Goal: Task Accomplishment & Management: Use online tool/utility

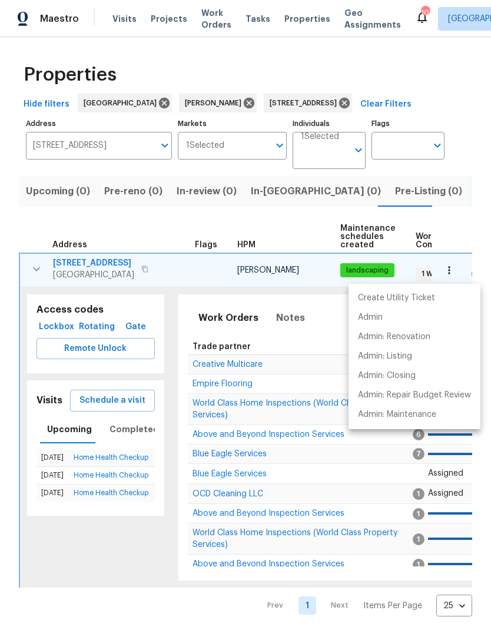
scroll to position [0, 151]
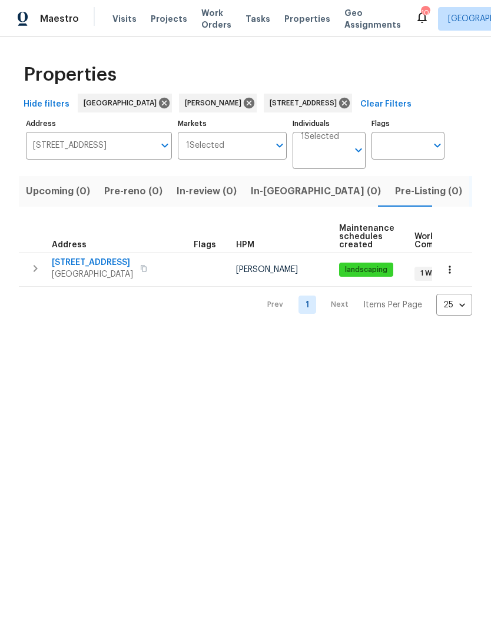
click at [42, 270] on icon "button" at bounding box center [35, 268] width 14 height 14
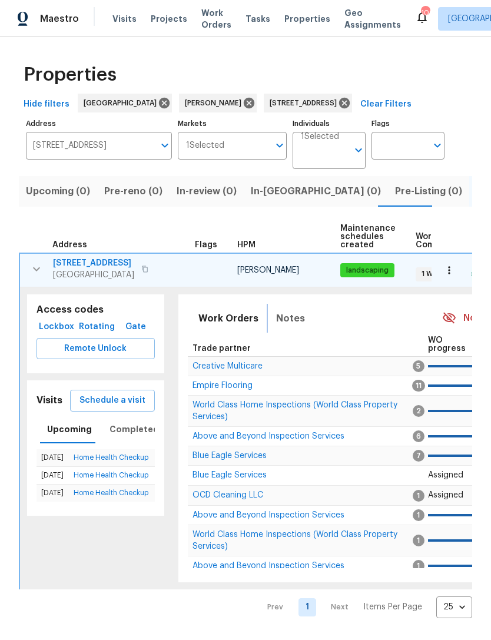
click at [284, 323] on span "Notes" at bounding box center [290, 318] width 29 height 16
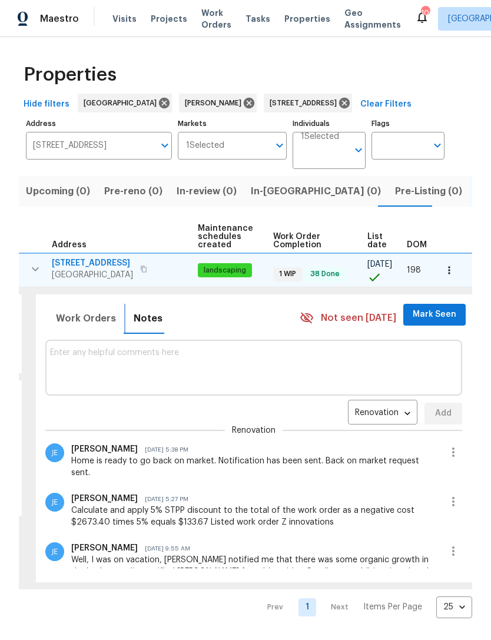
scroll to position [0, 138]
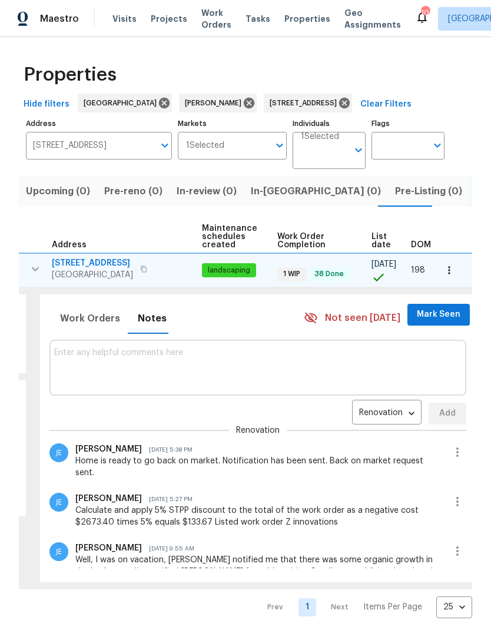
click at [442, 313] on span "Mark Seen" at bounding box center [439, 314] width 44 height 15
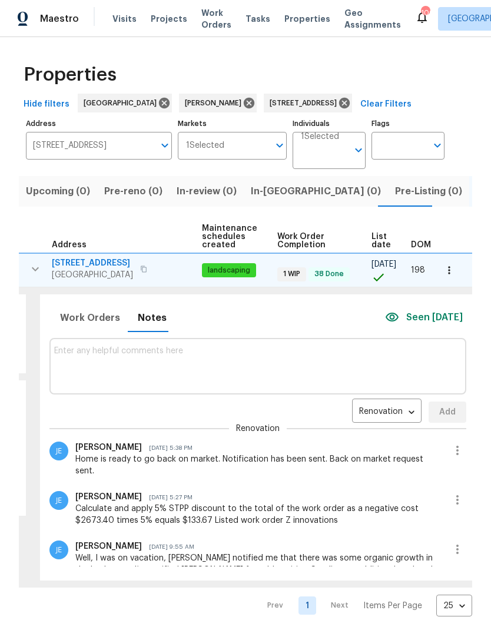
click at [193, 370] on textarea at bounding box center [257, 365] width 407 height 39
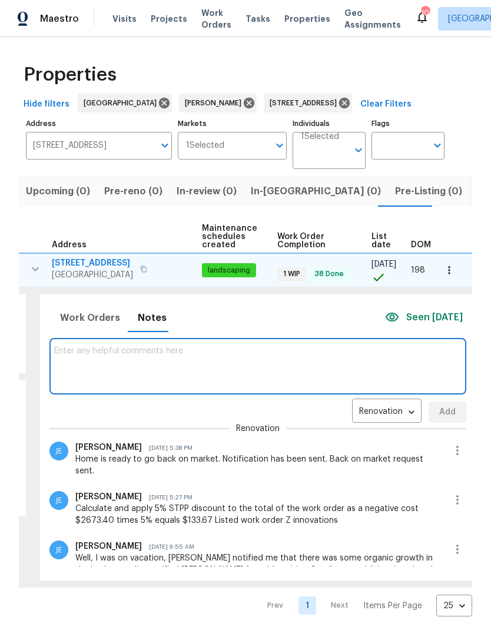
click at [170, 361] on textarea at bounding box center [257, 365] width 407 height 39
paste textarea "https://opendoor.atlassian.net/servicedesk/customer/portal/6/HSR-713922?created…"
type textarea "https://opendoor.atlassian.net/servicedesk/customer/portal/6/HSR-713922?created…"
click at [444, 413] on span "Add" at bounding box center [447, 412] width 19 height 15
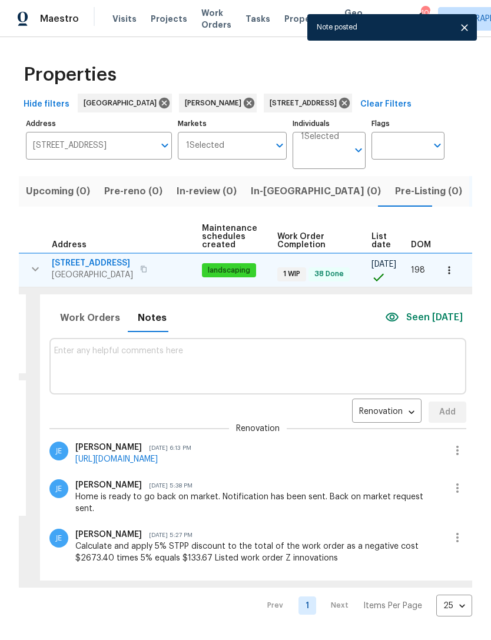
scroll to position [0, 0]
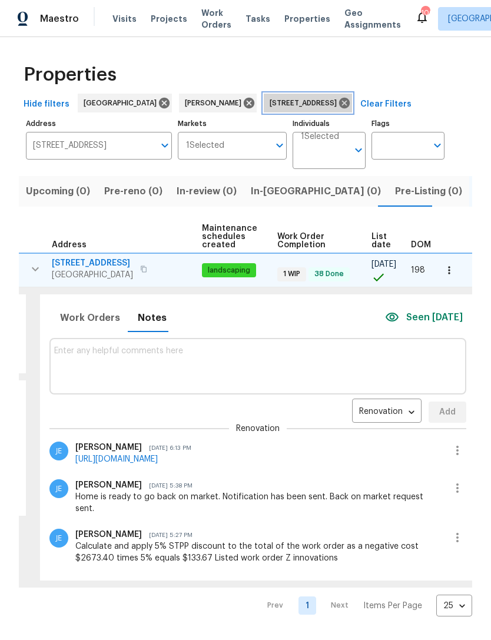
click at [351, 100] on icon at bounding box center [344, 103] width 13 height 13
